Goal: Book appointment/travel/reservation

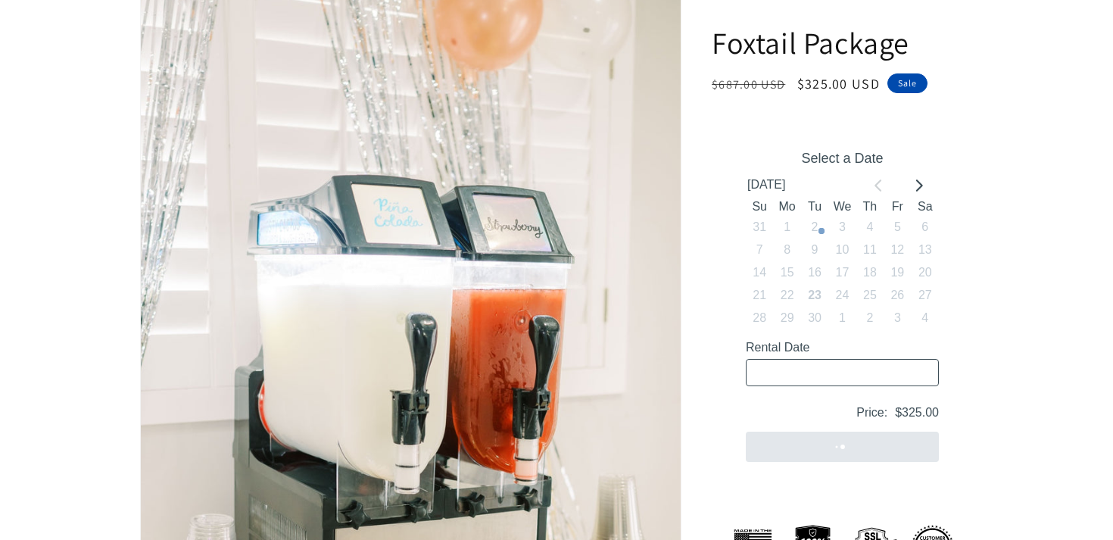
scroll to position [230, 0]
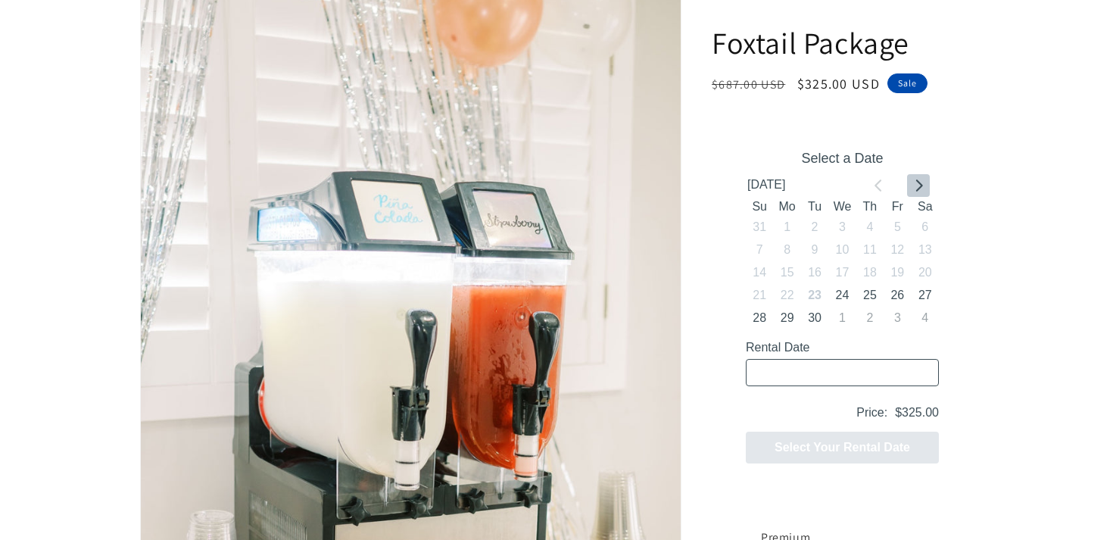
click at [916, 190] on icon "Go to next month" at bounding box center [919, 186] width 7 height 12
click at [879, 187] on icon "Go to previous month" at bounding box center [879, 186] width 12 height 12
click at [916, 183] on icon "Go to next month" at bounding box center [919, 186] width 12 height 12
click at [873, 245] on button "9" at bounding box center [870, 250] width 27 height 23
type input "[DATE] / 6 spaces"
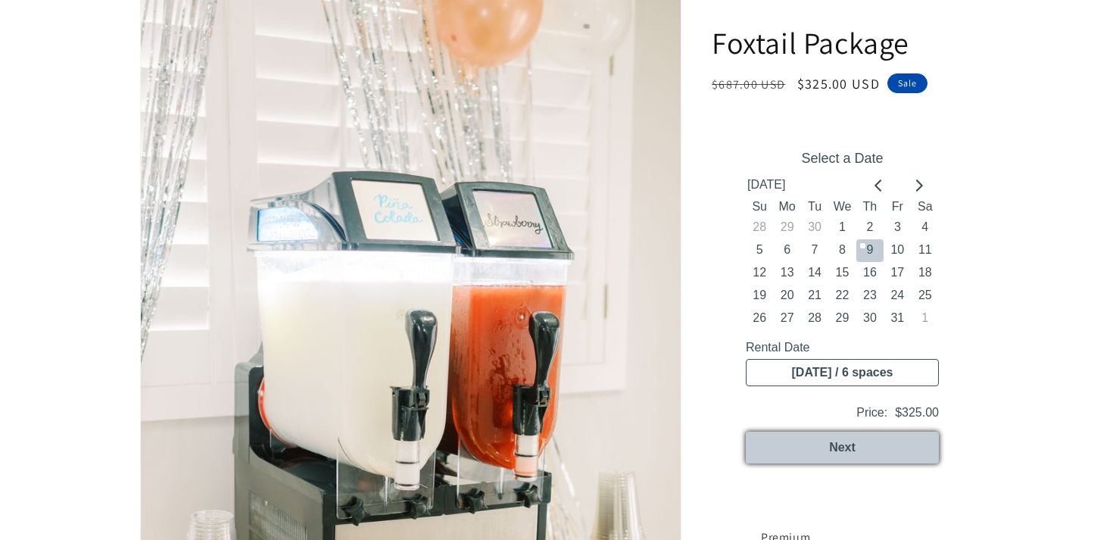
click at [876, 453] on button "Next" at bounding box center [842, 448] width 193 height 32
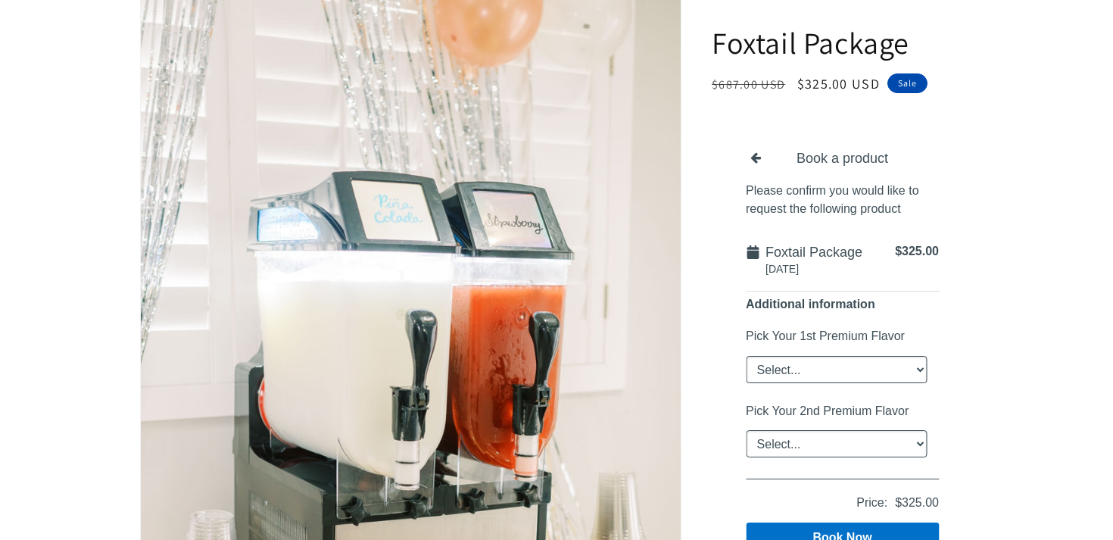
click at [855, 373] on select "Select... Classic [PERSON_NAME] Strawberry King Cake Daiquiri Apple Cider Summe…" at bounding box center [836, 369] width 181 height 27
click at [893, 364] on select "Select... Classic [PERSON_NAME] Strawberry King Cake Daiquiri Apple Cider Summe…" at bounding box center [836, 369] width 181 height 27
select select "Classic [PERSON_NAME]"
click at [746, 356] on select "Select... Classic [PERSON_NAME] Strawberry King Cake Daiquiri Apple Cider Summe…" at bounding box center [836, 369] width 181 height 27
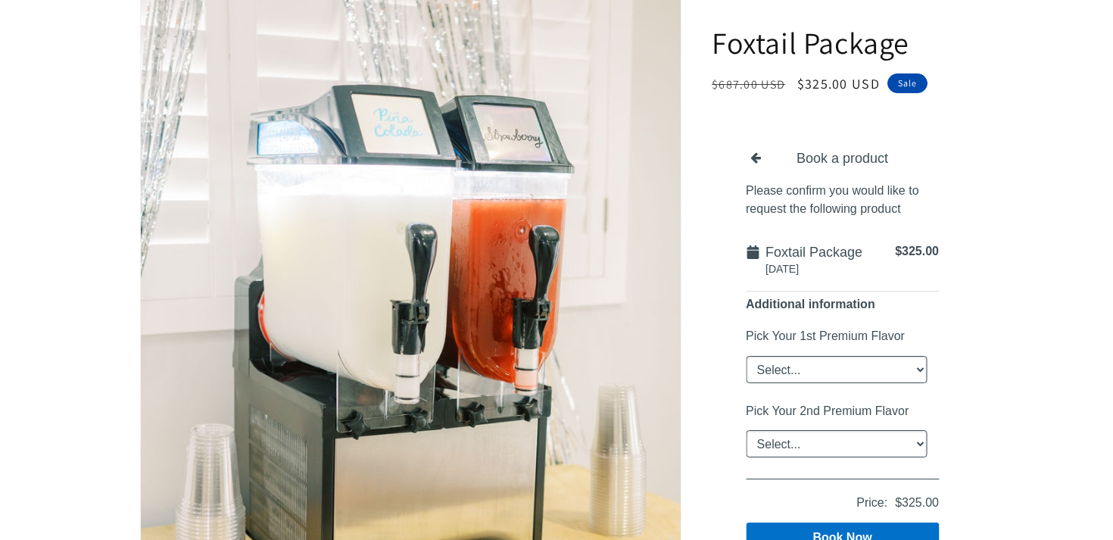
scroll to position [316, 0]
click at [900, 448] on select "Select... Classic [PERSON_NAME] Strawberry King Cake Daiquiri Apple Cider Summe…" at bounding box center [836, 443] width 181 height 27
select select "Classic [PERSON_NAME]"
click at [746, 430] on select "Select... Classic [PERSON_NAME] Strawberry King Cake Daiquiri Apple Cider Summe…" at bounding box center [836, 443] width 181 height 27
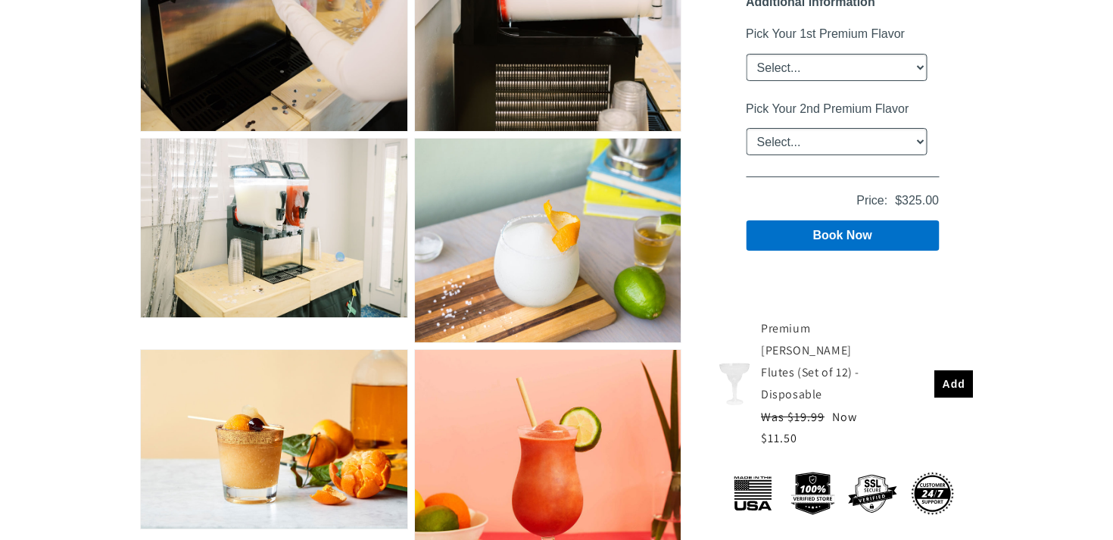
scroll to position [1876, 0]
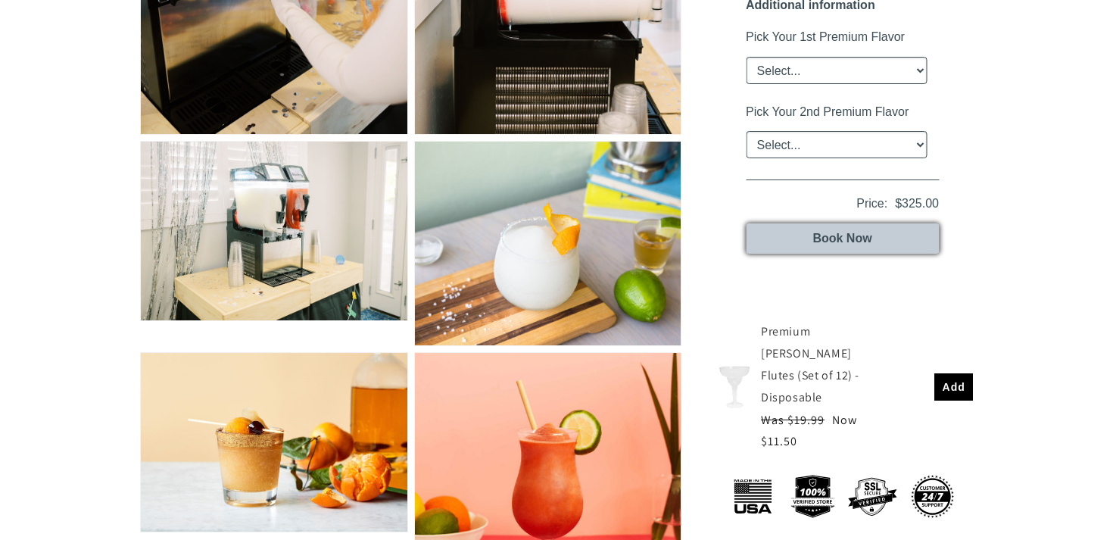
click at [888, 238] on button "Book Now" at bounding box center [842, 238] width 193 height 30
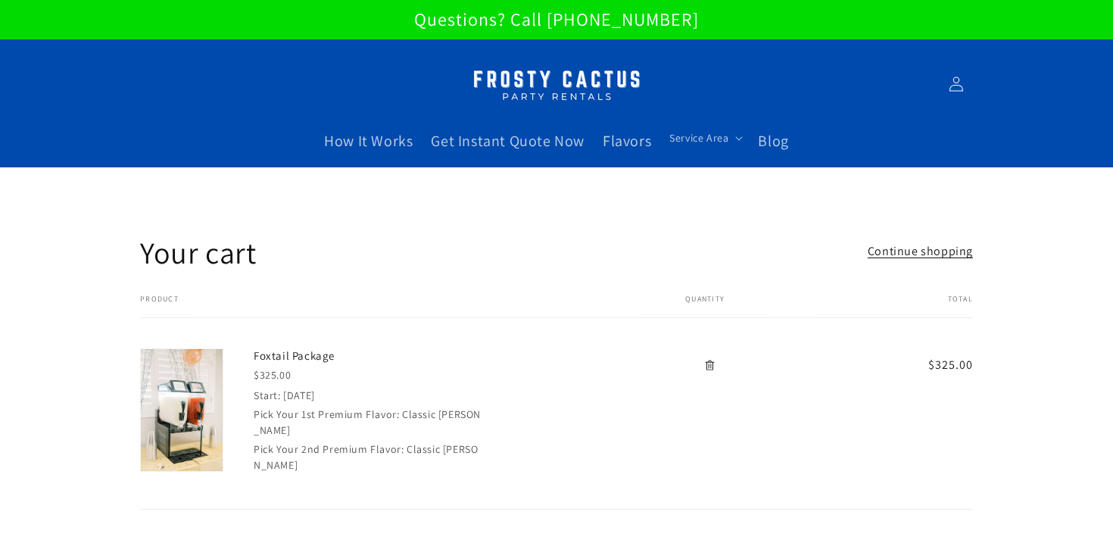
click at [716, 367] on link "Remove Foxtail Package" at bounding box center [710, 365] width 27 height 27
